Goal: Task Accomplishment & Management: Contribute content

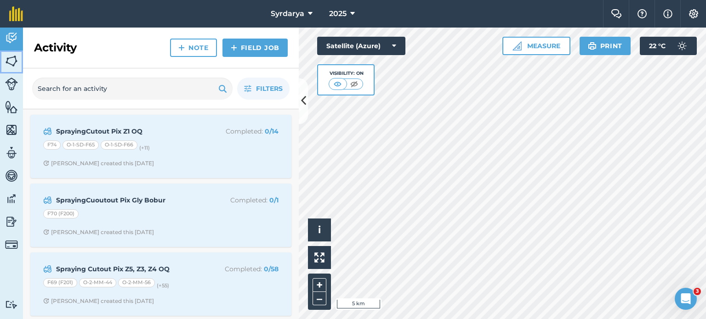
click at [11, 62] on img at bounding box center [11, 61] width 13 height 14
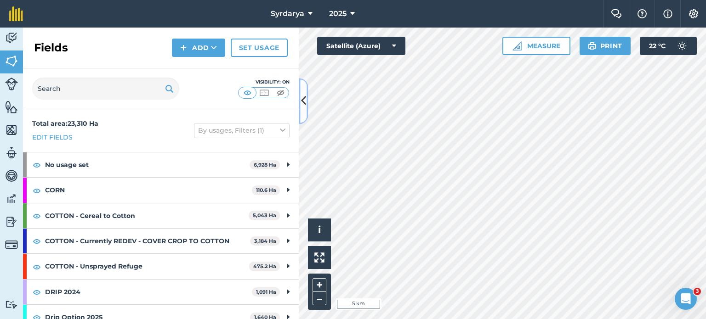
click at [301, 115] on button at bounding box center [303, 101] width 9 height 46
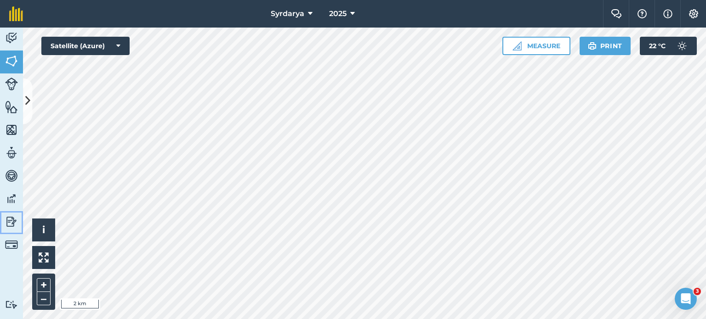
click at [10, 227] on img at bounding box center [11, 222] width 13 height 14
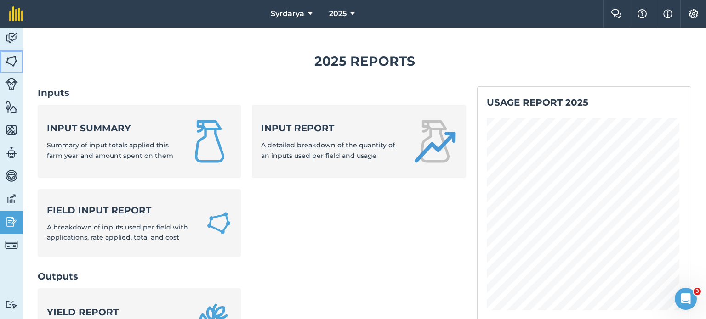
click at [11, 57] on img at bounding box center [11, 61] width 13 height 14
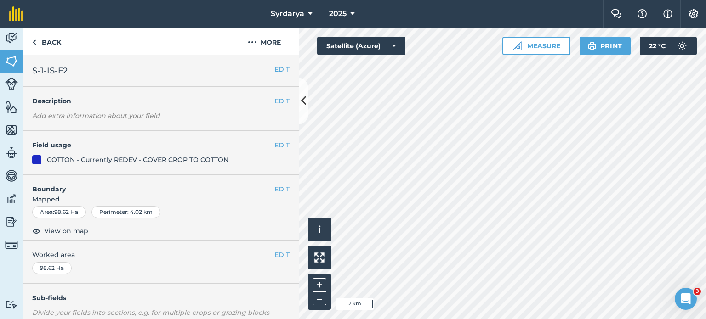
scroll to position [145, 0]
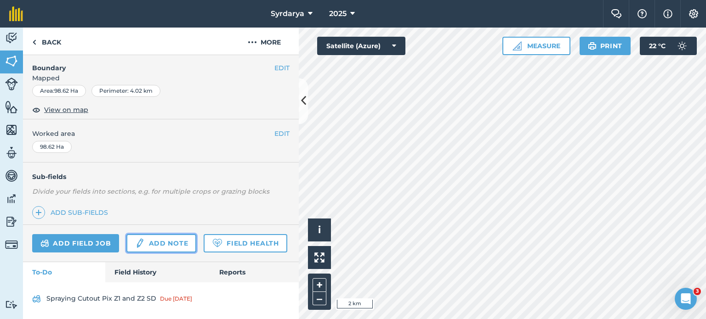
click at [177, 234] on link "Add note" at bounding box center [161, 243] width 70 height 18
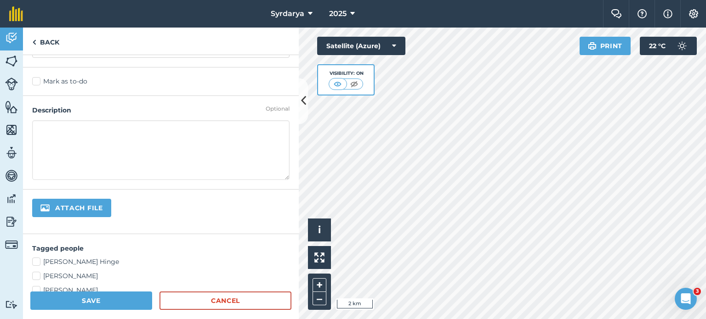
scroll to position [40, 0]
click at [206, 297] on link "Cancel" at bounding box center [225, 301] width 132 height 18
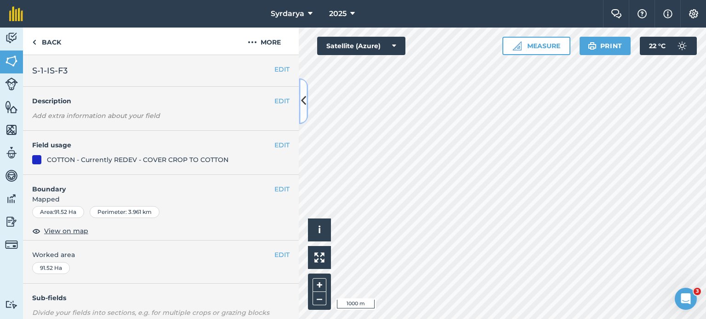
click at [305, 108] on icon at bounding box center [303, 101] width 5 height 16
